Goal: Task Accomplishment & Management: Manage account settings

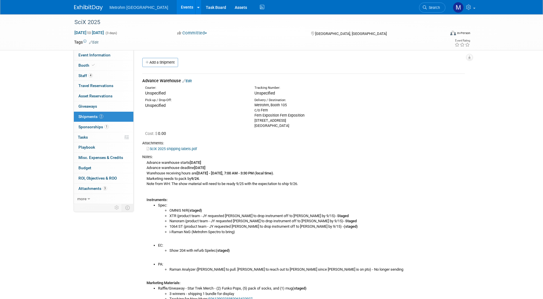
click at [192, 82] on link "Edit" at bounding box center [186, 81] width 9 height 4
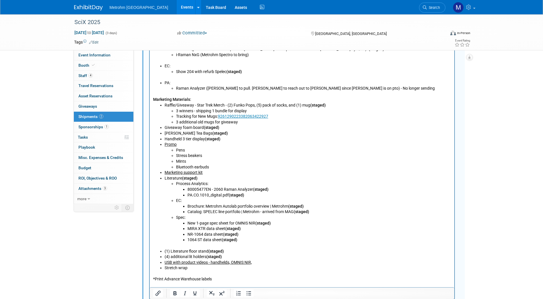
scroll to position [319, 0]
click at [258, 263] on li "USB with product videos - handhelds, OMNIS NIR," at bounding box center [307, 263] width 287 height 6
click at [251, 263] on u "USB with product videos - handhelds, OMNIS NIR," at bounding box center [207, 262] width 87 height 5
click at [188, 143] on li "Promo Pens Stress beakers Mints Bluetooth earbuds" at bounding box center [307, 156] width 287 height 28
click at [178, 146] on li "Promo Pens Stress beakers Mints Bluetooth earbuds" at bounding box center [307, 156] width 287 height 28
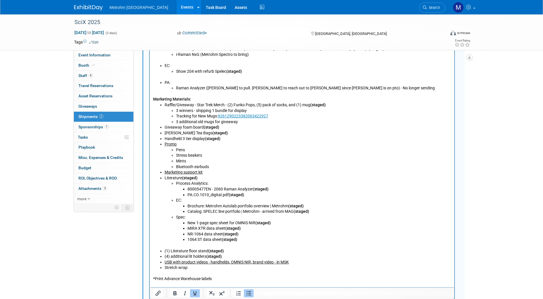
click at [174, 143] on u "Promo" at bounding box center [170, 144] width 12 height 5
click at [178, 143] on li "Promo Pens Stress beakers Mints Bluetooth earbuds" at bounding box center [307, 156] width 287 height 28
click at [176, 145] on u "Promo" at bounding box center [170, 144] width 12 height 5
click at [192, 141] on li "Handheld 3 tier display (staged)" at bounding box center [307, 139] width 287 height 6
drag, startPoint x: 192, startPoint y: 145, endPoint x: 165, endPoint y: 143, distance: 27.5
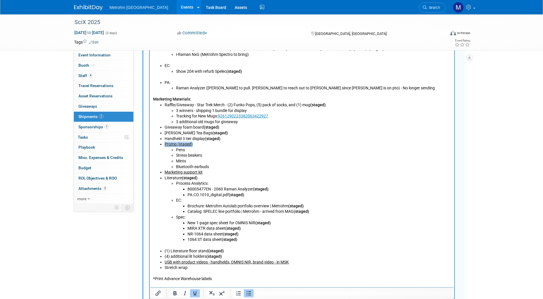
click at [165, 143] on li "Promo (staged) Pens Stress beakers Mints Bluetooth earbuds" at bounding box center [307, 156] width 287 height 28
click at [195, 143] on li "Promo (staged) Pens Stress beakers Mints Bluetooth earbuds" at bounding box center [307, 156] width 287 height 28
drag, startPoint x: 193, startPoint y: 145, endPoint x: 178, endPoint y: 144, distance: 14.9
click at [178, 144] on li "Promo (staged) Pens Stress beakers Mints Bluetooth earbuds" at bounding box center [307, 156] width 287 height 28
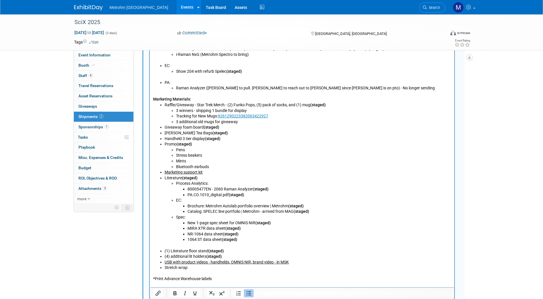
click at [240, 163] on li "Mints" at bounding box center [313, 162] width 275 height 6
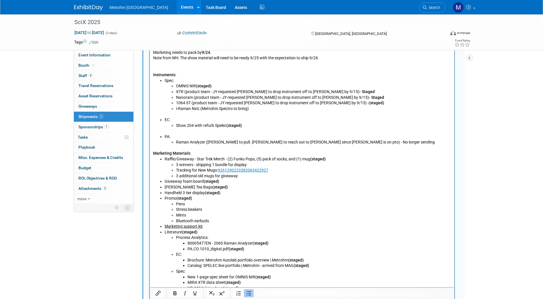
scroll to position [290, 0]
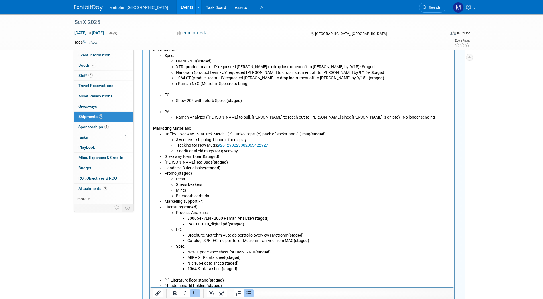
click at [214, 201] on li "Marketing support kit" at bounding box center [307, 202] width 287 height 6
drag, startPoint x: 203, startPoint y: 202, endPoint x: 165, endPoint y: 201, distance: 38.1
click at [165, 201] on li "Marketing support kit" at bounding box center [307, 202] width 287 height 6
drag, startPoint x: 218, startPoint y: 200, endPoint x: 203, endPoint y: 200, distance: 14.9
click at [203, 200] on li "Marketing support kit (staged)" at bounding box center [307, 202] width 287 height 6
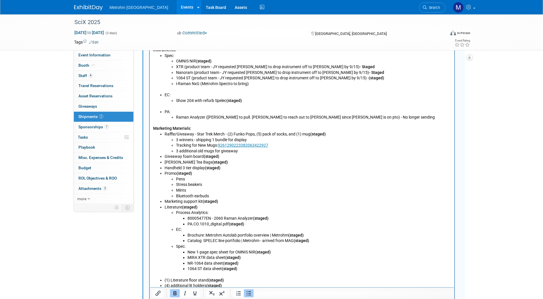
click at [263, 217] on b "(staged)" at bounding box center [260, 218] width 15 height 5
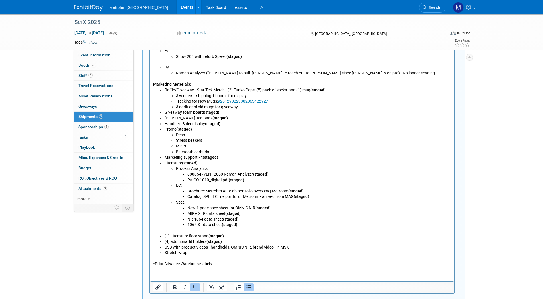
drag, startPoint x: 294, startPoint y: 248, endPoint x: 164, endPoint y: 246, distance: 129.2
click at [164, 246] on li "USB with product videos - handhelds, OMNIS NIR, brand video - in MSK" at bounding box center [307, 248] width 287 height 6
click at [298, 247] on li "USB with product videos - handhelds, OMNIS NIR, brand video - in MSK" at bounding box center [307, 248] width 287 height 6
drag, startPoint x: 311, startPoint y: 246, endPoint x: 291, endPoint y: 247, distance: 20.7
click at [291, 247] on li "USB with product videos - handhelds, OMNIS NIR, brand video - in MSK ﻿(staged)" at bounding box center [307, 248] width 287 height 6
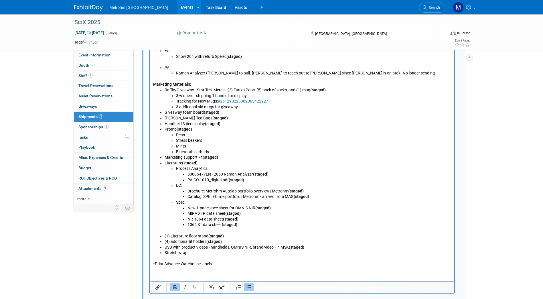
copy b "(staged)"
click at [207, 254] on li "Stretch wrap" at bounding box center [307, 253] width 287 height 6
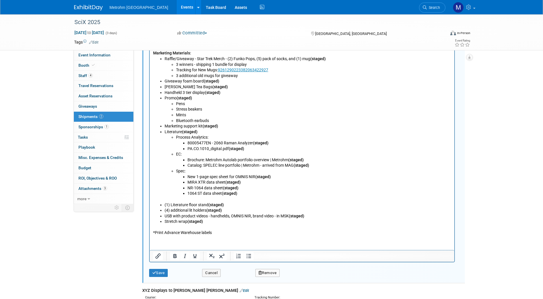
scroll to position [366, 0]
click at [159, 274] on button "Save" at bounding box center [158, 273] width 19 height 8
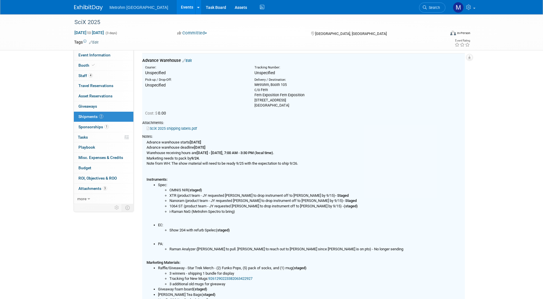
scroll to position [9, 0]
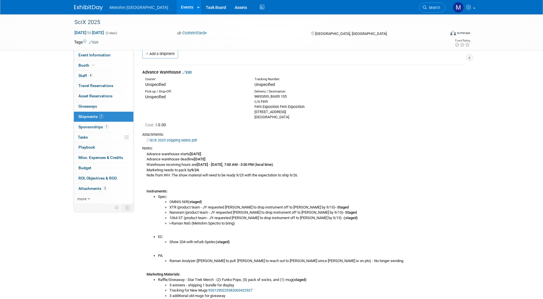
click at [194, 141] on link "SciX 2025 shipping labels.pdf" at bounding box center [172, 140] width 50 height 4
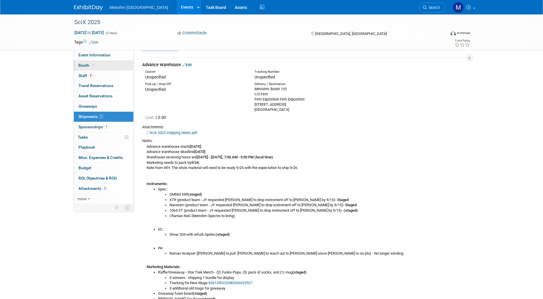
click at [101, 65] on link "Booth" at bounding box center [104, 65] width 60 height 10
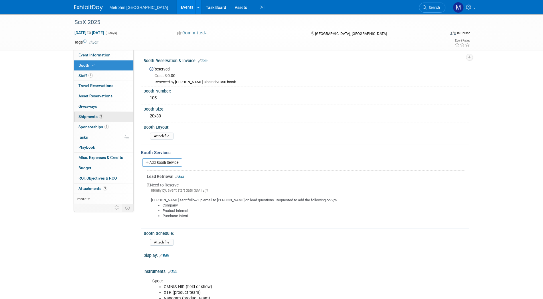
click at [106, 112] on link "2 Shipments 2" at bounding box center [104, 117] width 60 height 10
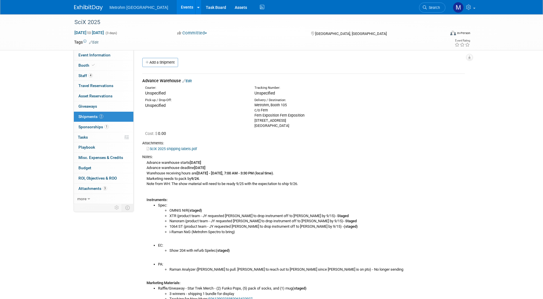
click at [189, 80] on link "Edit" at bounding box center [186, 81] width 9 height 4
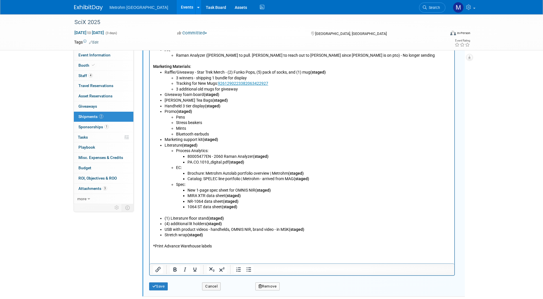
scroll to position [353, 0]
click at [206, 226] on li "(4) additional lit holders (staged)" at bounding box center [307, 224] width 287 height 6
click at [161, 282] on button "Save" at bounding box center [158, 286] width 19 height 8
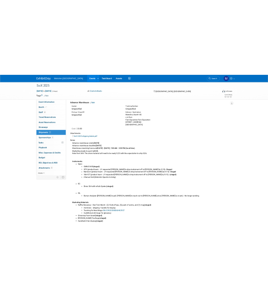
scroll to position [26, 0]
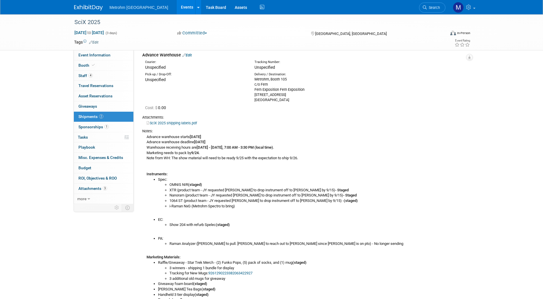
drag, startPoint x: 294, startPoint y: 101, endPoint x: 249, endPoint y: 80, distance: 49.2
click at [249, 80] on div "Pick-up / Drop-Off: Unspecified Delivery / Destination: Metrohm, Booth 105 c/o …" at bounding box center [303, 86] width 331 height 32
click at [249, 80] on div "Pick-up / Drop-Off: Unspecified" at bounding box center [195, 77] width 109 height 10
drag, startPoint x: 256, startPoint y: 80, endPoint x: 291, endPoint y: 101, distance: 41.4
click at [291, 101] on div "Metrohm, Booth 105 c/o Fern Fern Exposition Fern Exposition 645 Linn Street Cin…" at bounding box center [305, 90] width 101 height 26
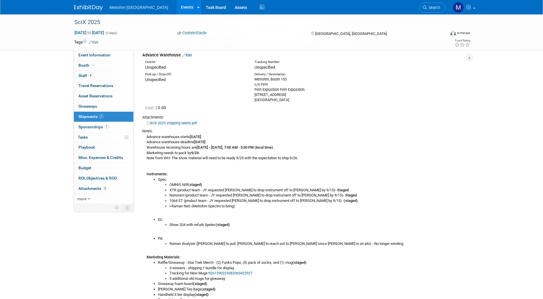
copy div "Metrohm, Booth 105 c/o Fern Fern Exposition Fern Exposition 645 Linn Street Cin…"
click at [185, 123] on link "SciX 2025 shipping labels.pdf" at bounding box center [172, 123] width 50 height 4
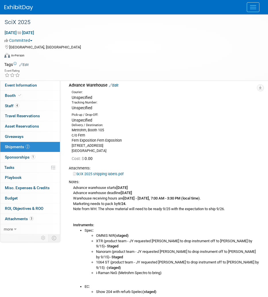
click at [134, 148] on div "Metrohm, Booth 105 c/o Fern Fern Exposition Fern Exposition 645 Linn Street Cin…" at bounding box center [166, 140] width 188 height 26
click at [34, 98] on link "Booth" at bounding box center [30, 95] width 60 height 10
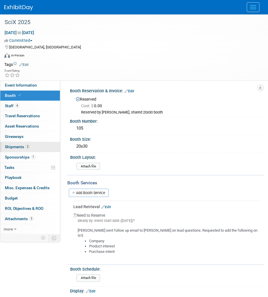
click at [29, 142] on link "2 Shipments 2" at bounding box center [30, 147] width 60 height 10
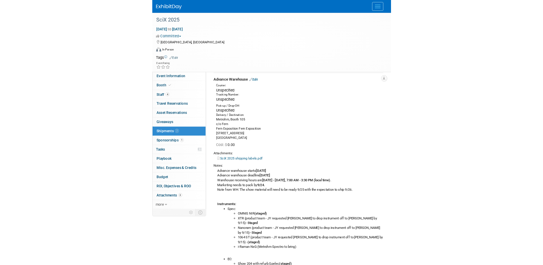
scroll to position [22, 0]
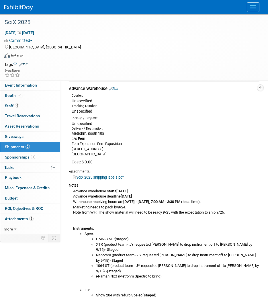
click at [103, 177] on link "SciX 2025 shipping labels.pdf" at bounding box center [98, 177] width 50 height 4
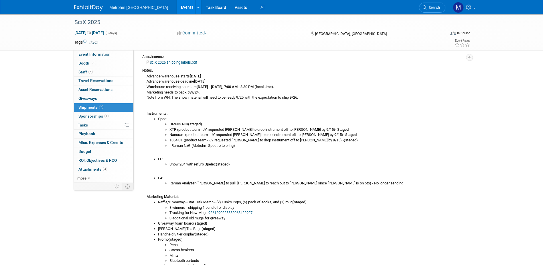
scroll to position [29, 0]
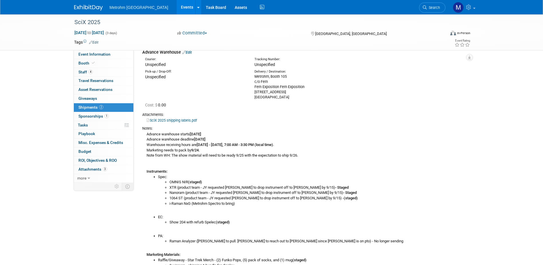
click at [96, 13] on div "Metrohm USA Events Add Event Bulk Upload Events Shareable Event Boards Recently…" at bounding box center [271, 7] width 395 height 14
click at [95, 9] on img at bounding box center [88, 8] width 29 height 6
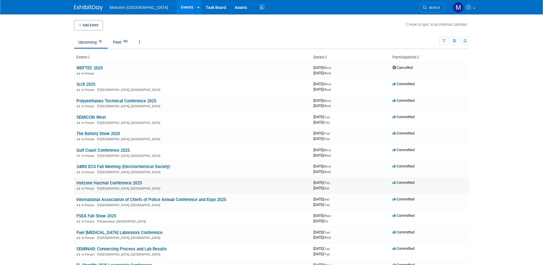
click at [105, 182] on link "Hotzone Hazmat Conference 2025" at bounding box center [109, 182] width 66 height 5
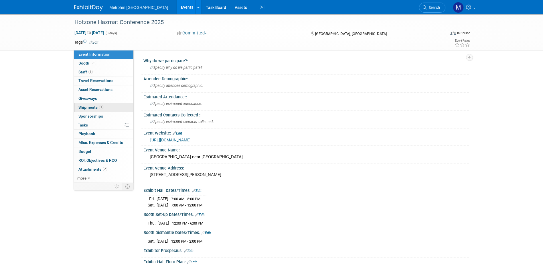
click at [118, 107] on link "1 Shipments 1" at bounding box center [104, 107] width 60 height 9
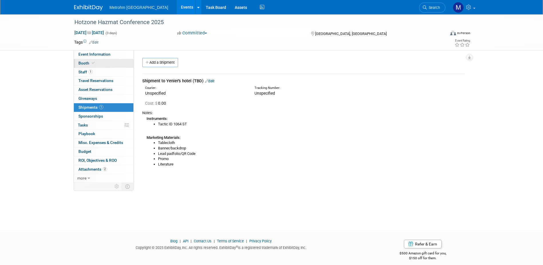
click at [121, 62] on link "Booth" at bounding box center [104, 63] width 60 height 9
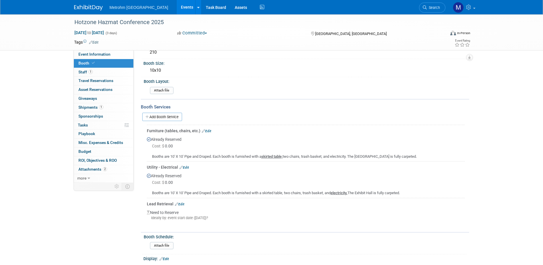
scroll to position [57, 0]
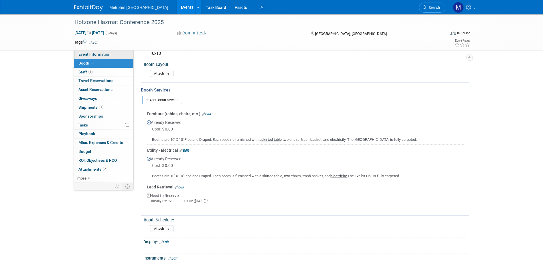
click at [107, 55] on span "Event Information" at bounding box center [94, 54] width 32 height 5
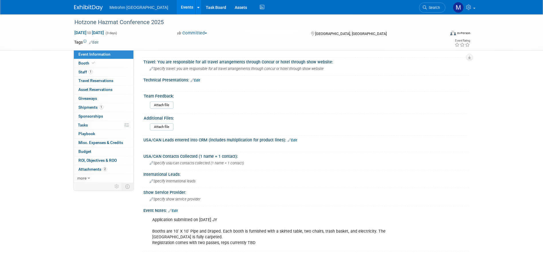
scroll to position [280, 0]
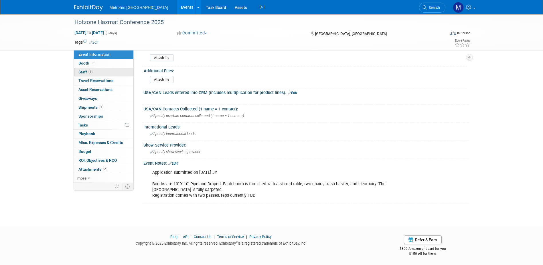
click at [117, 75] on link "1 Staff 1" at bounding box center [104, 72] width 60 height 9
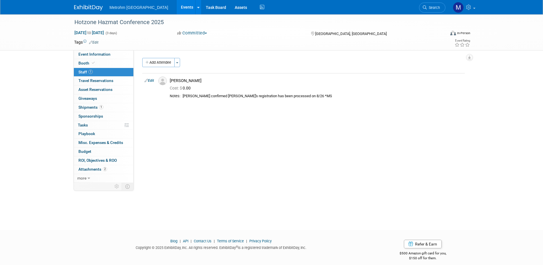
click at [91, 9] on img at bounding box center [88, 8] width 29 height 6
